Goal: Task Accomplishment & Management: Manage account settings

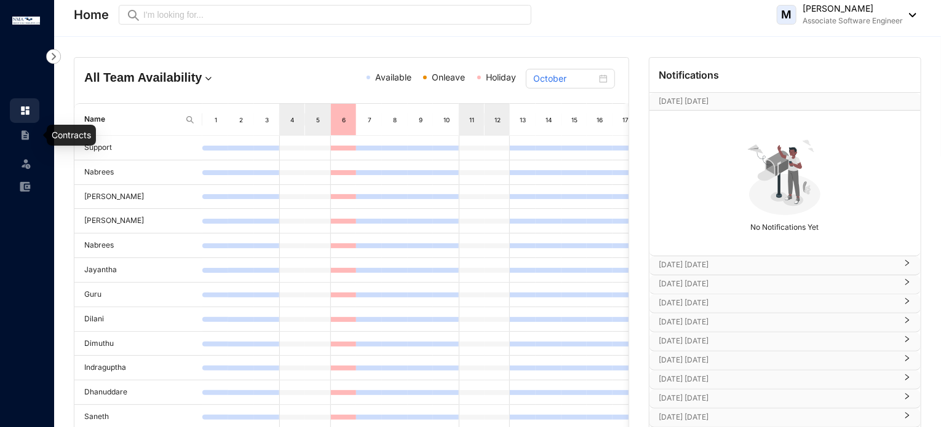
click at [20, 141] on link at bounding box center [35, 135] width 31 height 12
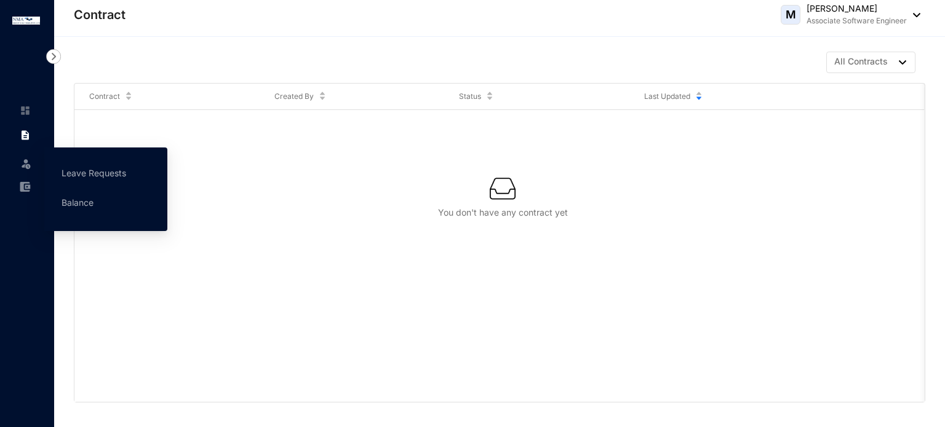
click at [33, 174] on div "Leave" at bounding box center [25, 161] width 30 height 27
click at [93, 175] on link "Leave Requests" at bounding box center [93, 173] width 65 height 10
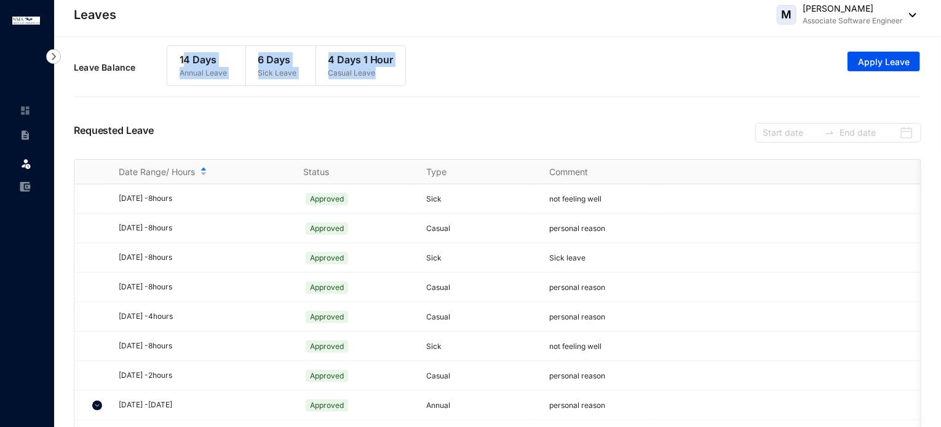
drag, startPoint x: 184, startPoint y: 47, endPoint x: 430, endPoint y: 93, distance: 250.3
click at [430, 93] on div "Leave Balance 14 Days Annual Leave 6 Days Sick Leave 4 Days 1 Hour Casual Leave…" at bounding box center [497, 67] width 847 height 57
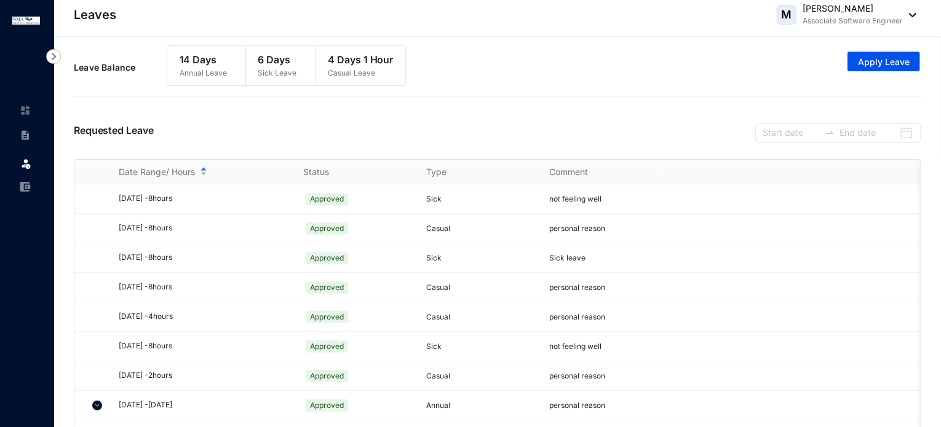
click at [301, 174] on th "Status" at bounding box center [349, 172] width 123 height 25
drag, startPoint x: 301, startPoint y: 174, endPoint x: 598, endPoint y: 171, distance: 296.4
click at [598, 171] on tr "Date Range/ Hours Status Type Comment" at bounding box center [521, 172] width 894 height 25
click at [598, 171] on th "Comment" at bounding box center [595, 172] width 123 height 25
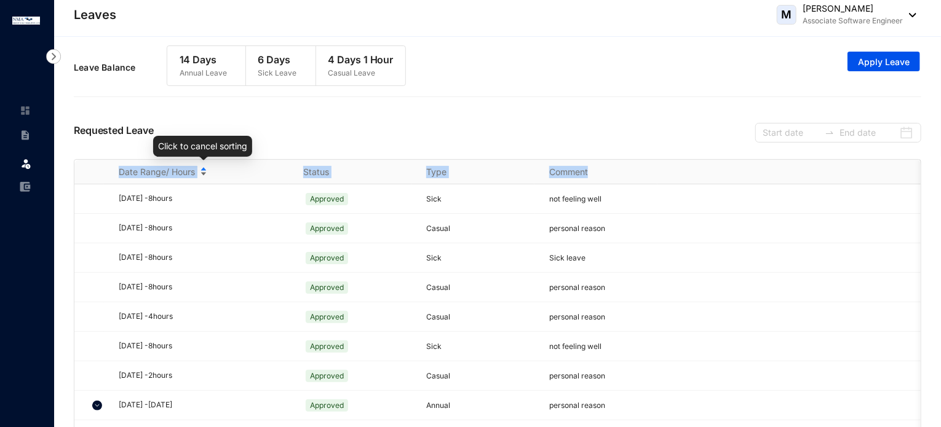
drag, startPoint x: 598, startPoint y: 171, endPoint x: 119, endPoint y: 172, distance: 478.4
click at [119, 172] on tr "Date Range/ Hours Status Type Comment" at bounding box center [521, 172] width 894 height 25
click at [199, 170] on div "Date Range/ Hours" at bounding box center [204, 172] width 170 height 14
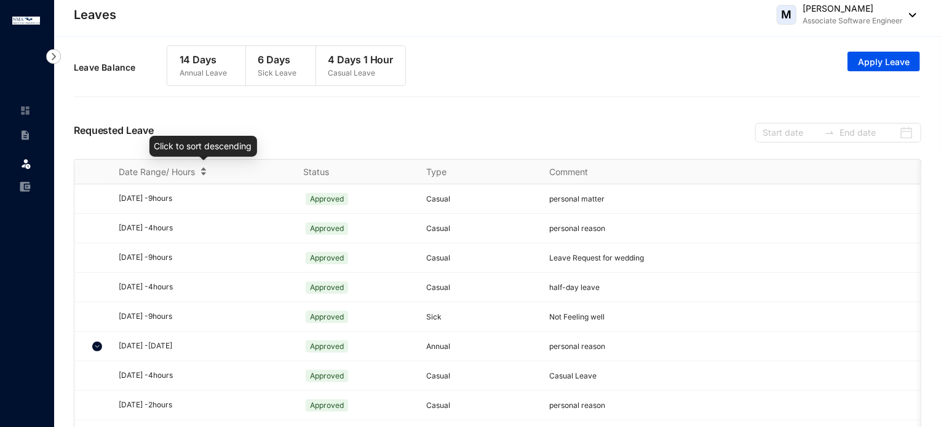
click at [204, 172] on div "Date Range/ Hours" at bounding box center [204, 172] width 170 height 14
click at [204, 171] on div "Date Range/ Hours" at bounding box center [204, 172] width 170 height 14
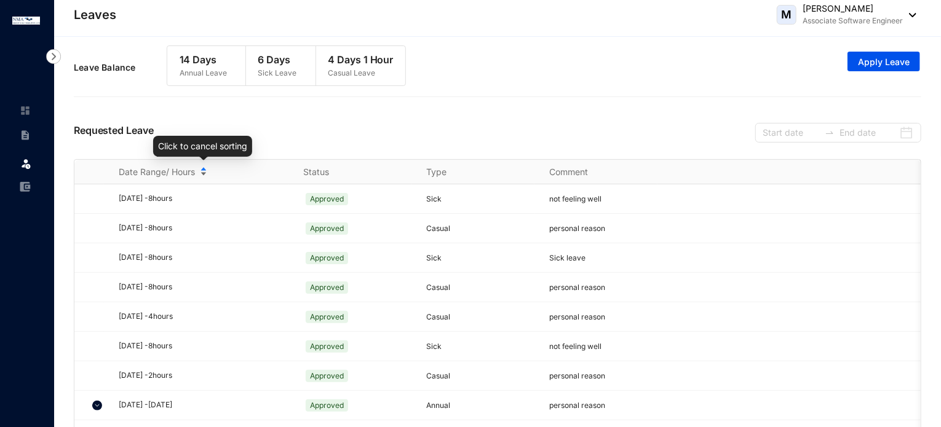
click at [204, 171] on div "Date Range/ Hours" at bounding box center [204, 172] width 170 height 14
click at [203, 174] on div "Date Range/ Hours" at bounding box center [204, 172] width 170 height 14
click at [202, 168] on div "Date Range/ Hours" at bounding box center [204, 172] width 170 height 14
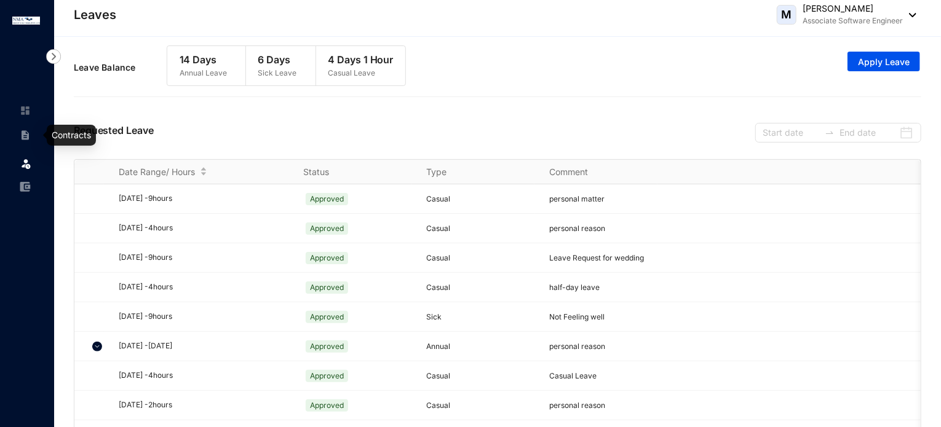
click at [22, 131] on img at bounding box center [25, 135] width 11 height 11
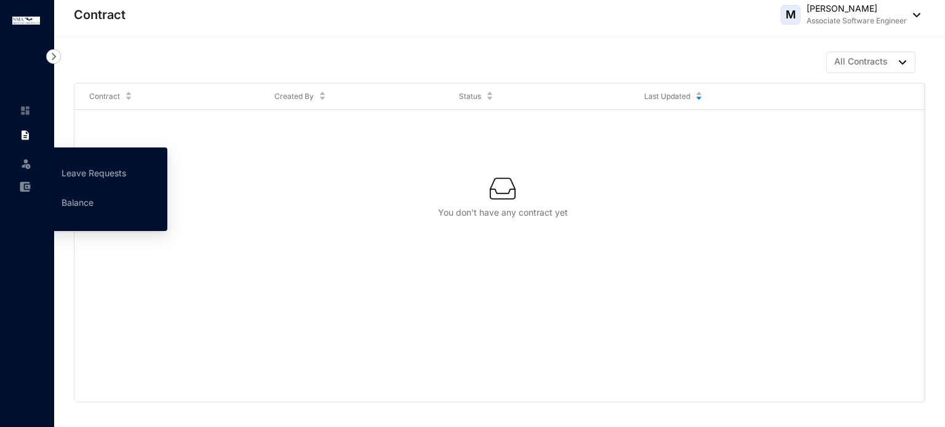
click at [28, 165] on img at bounding box center [26, 163] width 12 height 12
click at [106, 177] on link "Leave Requests" at bounding box center [93, 173] width 65 height 10
